Goal: Transaction & Acquisition: Download file/media

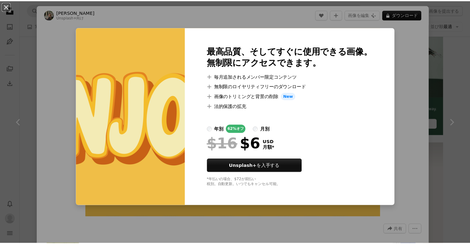
scroll to position [185, 0]
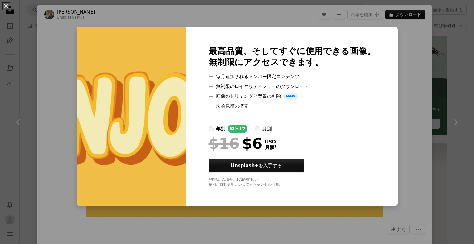
click at [417, 45] on div "An X shape 最高品質、そしてすぐに使用できる画像。 無制限にアクセスできます。 A plus sign 毎月追加されるメンバー限定コンテンツ A p…" at bounding box center [237, 122] width 474 height 244
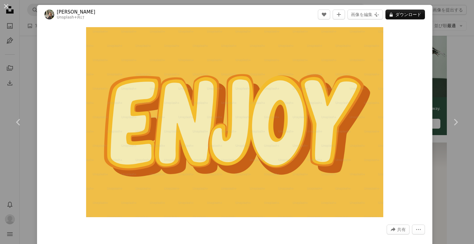
click at [455, 45] on div "An X shape Chevron left Chevron right [PERSON_NAME] Unsplash+ 向け A heart A plus…" at bounding box center [237, 122] width 474 height 244
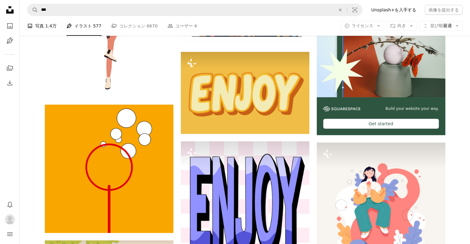
click at [53, 26] on span "1.4万" at bounding box center [50, 26] width 11 height 7
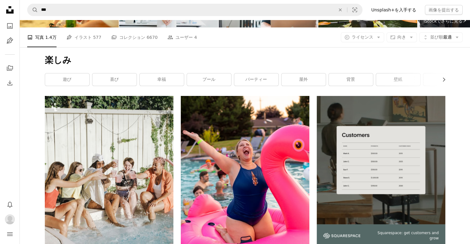
scroll to position [62, 0]
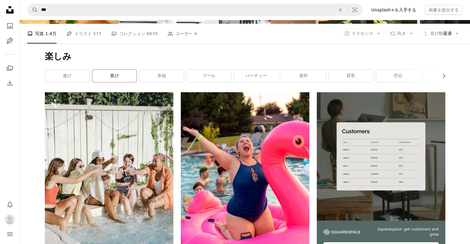
click at [109, 76] on link "喜び" at bounding box center [114, 76] width 44 height 12
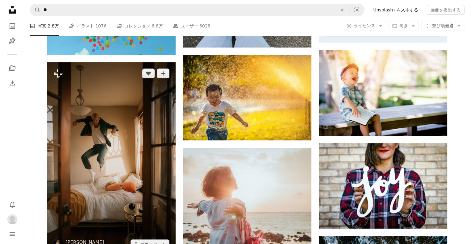
scroll to position [309, 0]
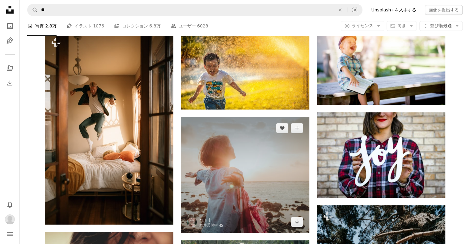
drag, startPoint x: 264, startPoint y: 206, endPoint x: 273, endPoint y: 216, distance: 13.2
drag, startPoint x: 273, startPoint y: 216, endPoint x: 264, endPoint y: 199, distance: 19.2
click at [264, 199] on img at bounding box center [245, 175] width 128 height 116
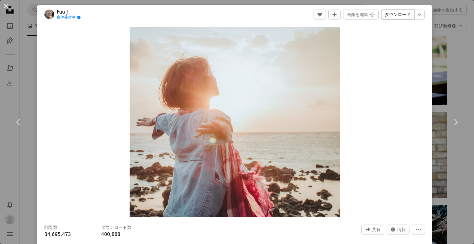
click at [392, 18] on link "ダウンロード" at bounding box center [397, 15] width 33 height 10
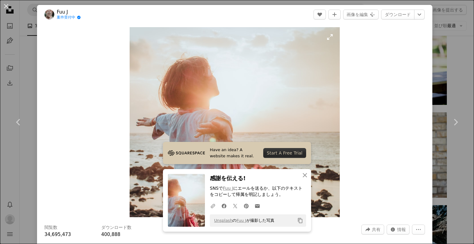
click at [334, 119] on img "この画像でズームインする" at bounding box center [235, 122] width 211 height 190
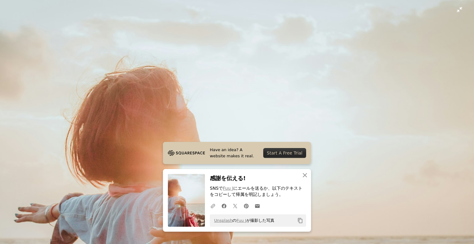
scroll to position [88, 0]
